Goal: Task Accomplishment & Management: Manage account settings

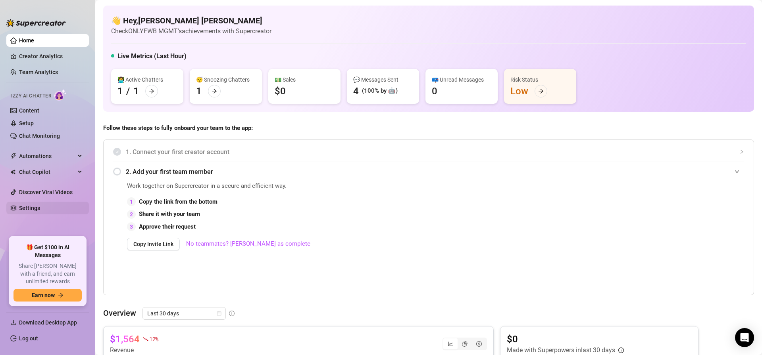
click at [40, 209] on link "Settings" at bounding box center [29, 208] width 21 height 6
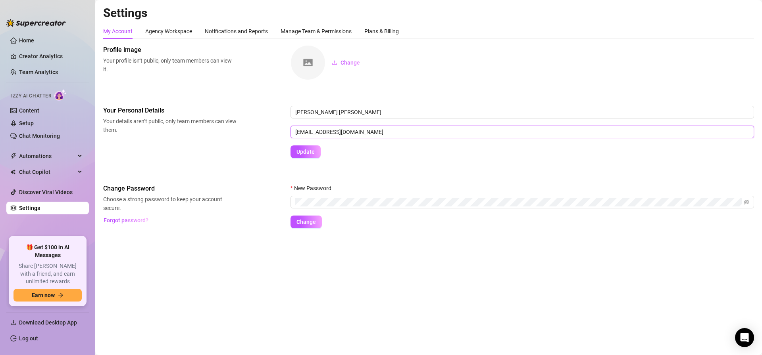
drag, startPoint x: 371, startPoint y: 134, endPoint x: 251, endPoint y: 126, distance: 120.1
click at [252, 126] on div "Your Personal Details Your details aren’t public, only team members can view th…" at bounding box center [428, 132] width 651 height 52
type input "[EMAIL_ADDRESS][DOMAIN_NAME]"
click at [302, 155] on span "Update" at bounding box center [305, 152] width 18 height 6
click at [312, 219] on span "Change" at bounding box center [305, 222] width 19 height 6
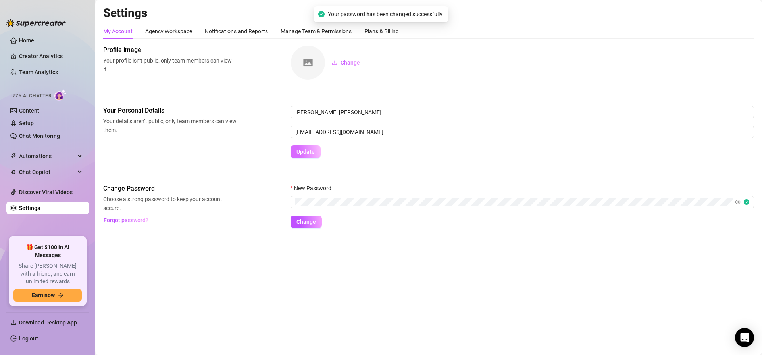
click at [309, 152] on span "Update" at bounding box center [305, 152] width 18 height 6
click at [312, 150] on span "Update" at bounding box center [305, 152] width 18 height 6
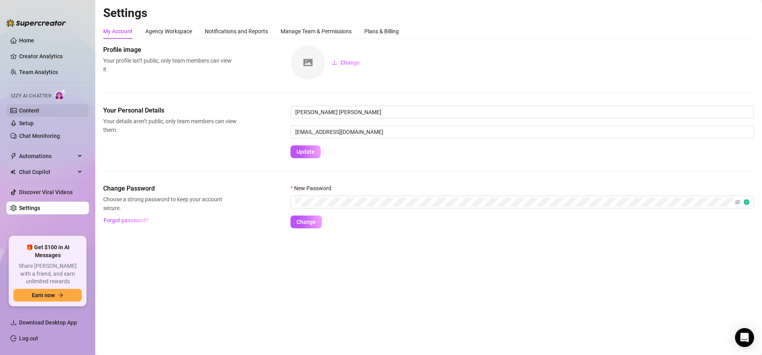
click at [39, 111] on link "Content" at bounding box center [29, 111] width 20 height 6
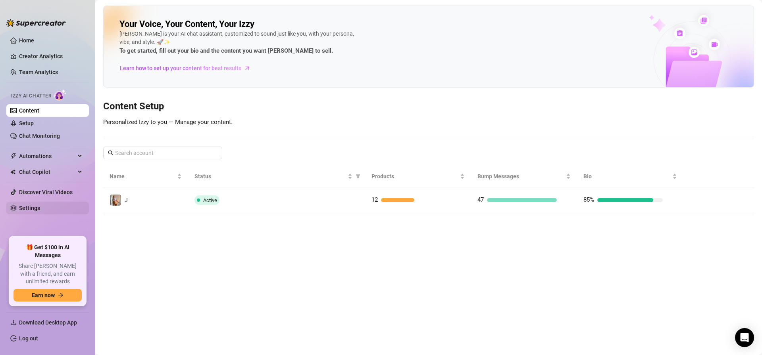
click at [37, 208] on link "Settings" at bounding box center [29, 208] width 21 height 6
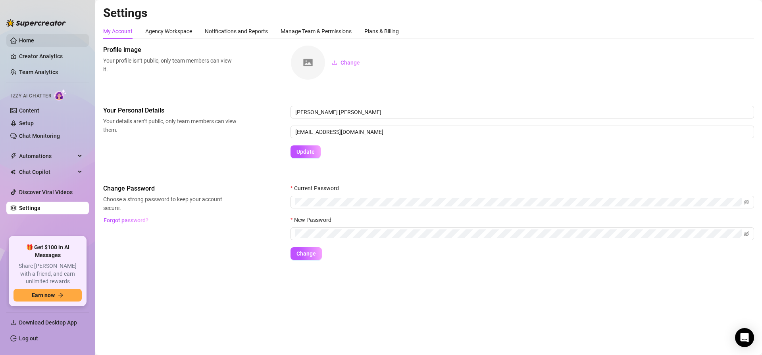
click at [34, 44] on link "Home" at bounding box center [26, 40] width 15 height 6
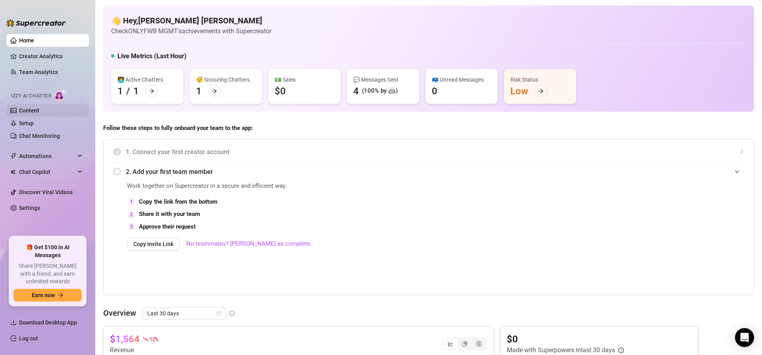
click at [39, 112] on link "Content" at bounding box center [29, 111] width 20 height 6
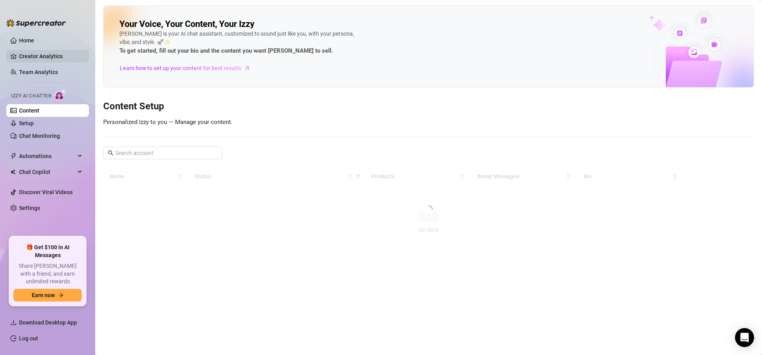
click at [50, 55] on link "Creator Analytics" at bounding box center [50, 56] width 63 height 13
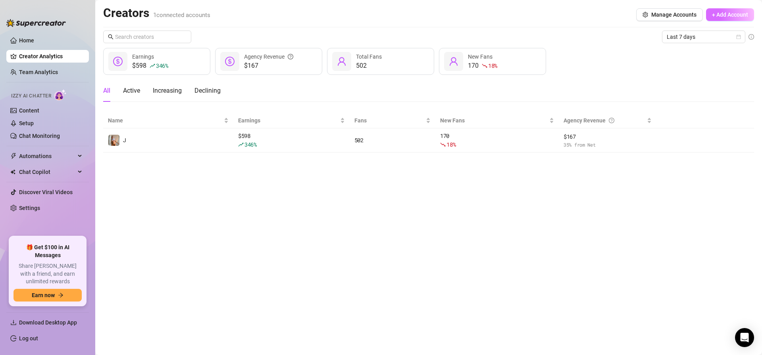
click at [715, 15] on span "+ Add Account" at bounding box center [730, 15] width 36 height 6
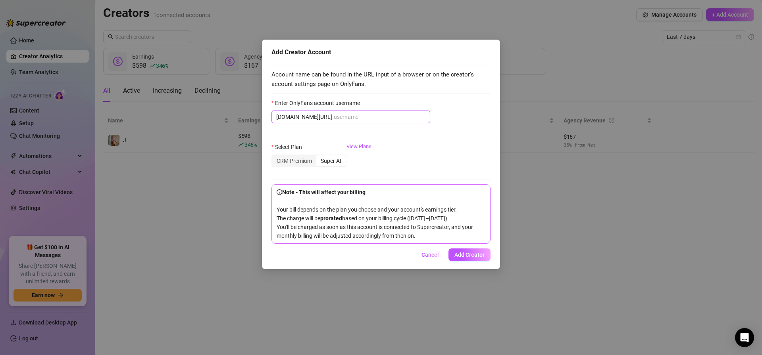
click at [362, 119] on input "Enter OnlyFans account username" at bounding box center [380, 117] width 92 height 9
paste input "viennaveraa"
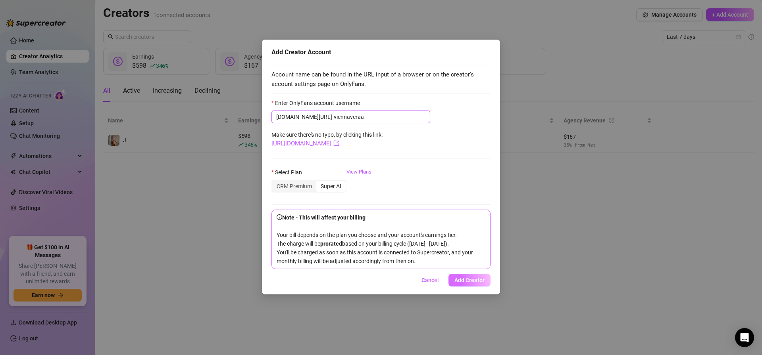
type input "viennaveraa"
click at [477, 284] on span "Add Creator" at bounding box center [469, 280] width 30 height 6
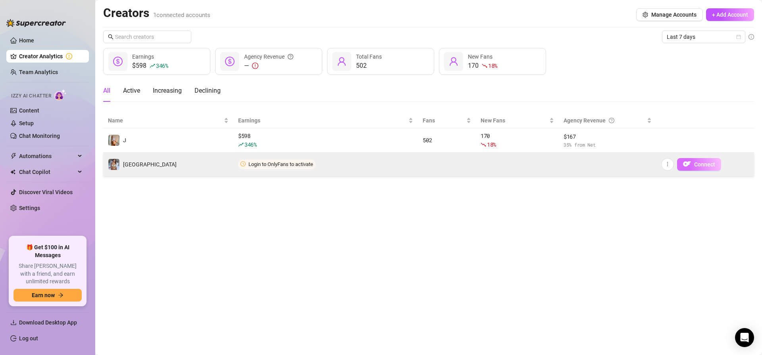
click at [701, 163] on span "Connect" at bounding box center [704, 164] width 21 height 6
